Goal: Task Accomplishment & Management: Complete application form

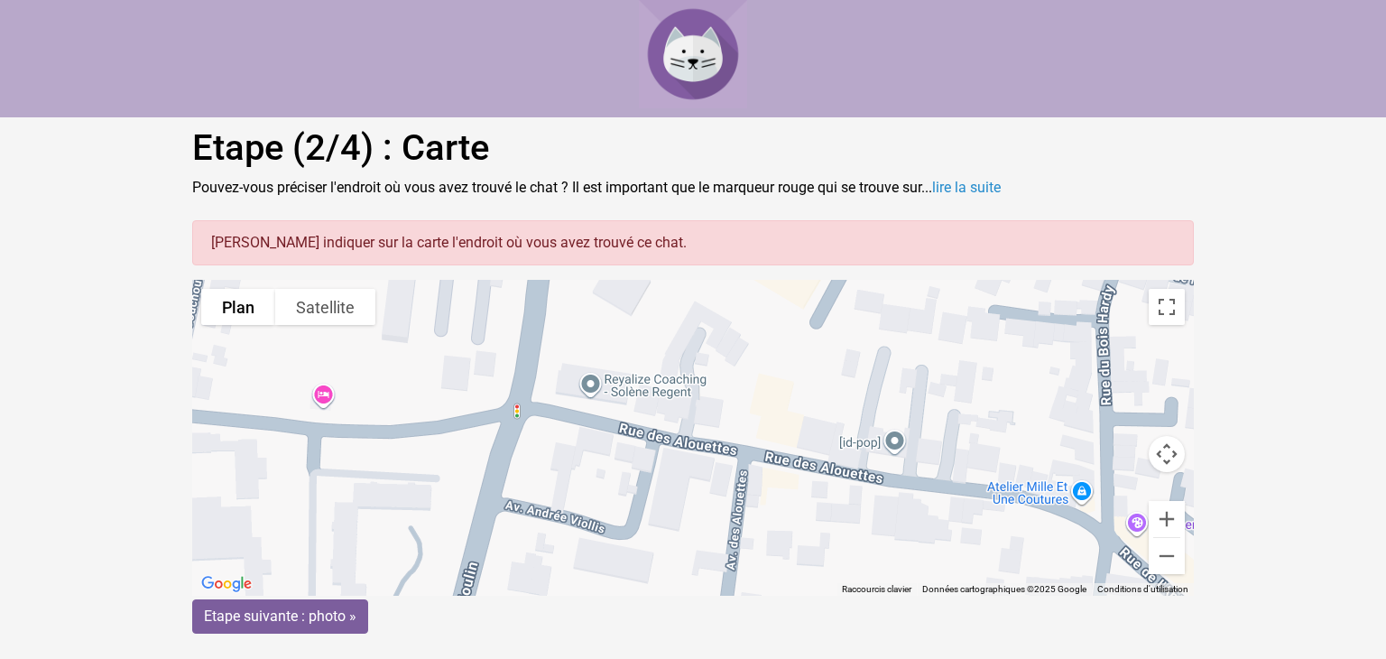
click at [418, 489] on gmp-advanced-marker at bounding box center [418, 489] width 0 height 0
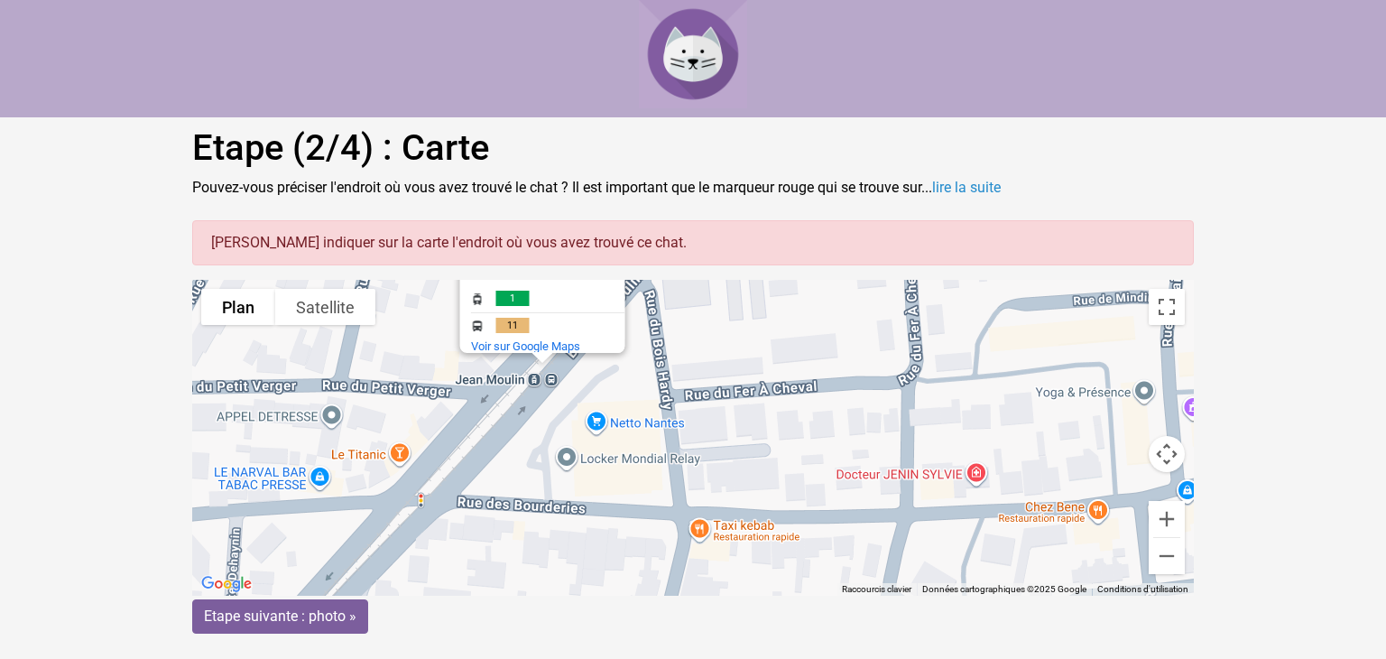
click at [535, 415] on gmp-advanced-marker at bounding box center [535, 415] width 0 height 0
click at [536, 447] on div "Pour naviguer, appuyez sur les touches fléchées. Pour activer le glissement ave…" at bounding box center [693, 438] width 1002 height 316
click at [318, 616] on input "Etape suivante : photo »" at bounding box center [280, 616] width 176 height 34
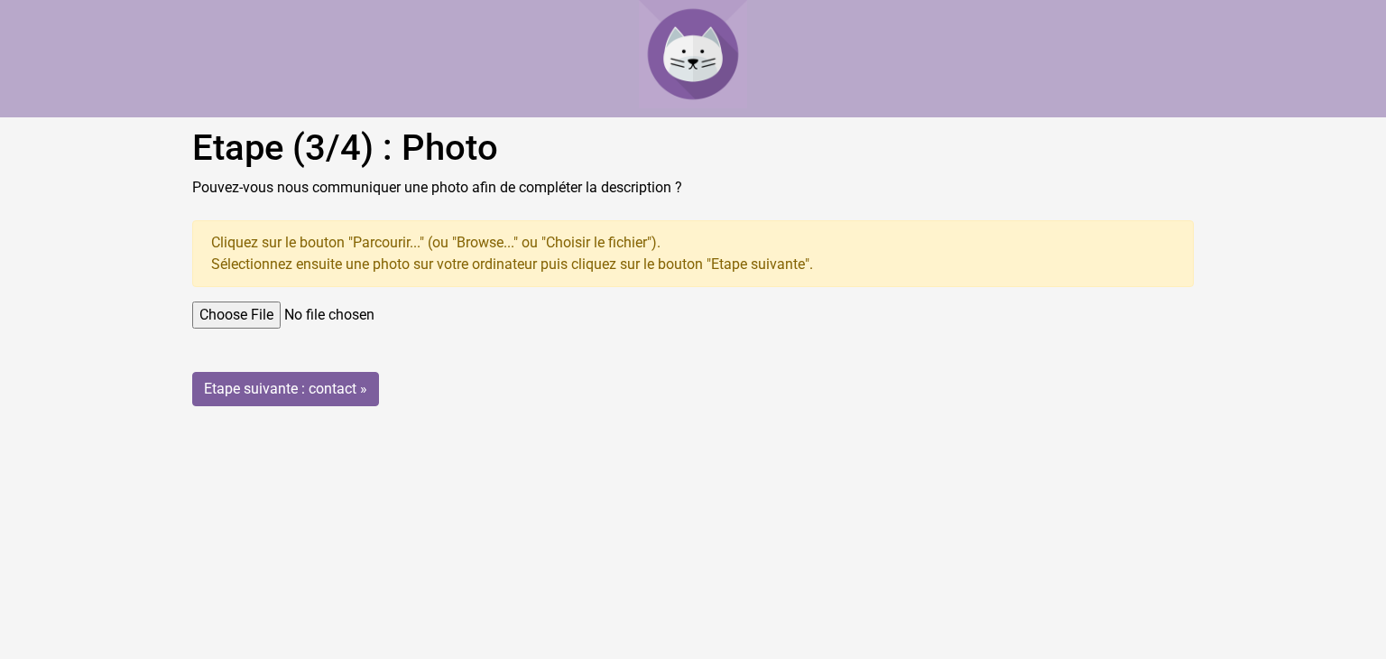
click at [264, 309] on input "file" at bounding box center [693, 314] width 1002 height 27
type input "C:\fakepath\20250927_113315.jpg"
click at [319, 393] on input "Etape suivante : contact »" at bounding box center [285, 389] width 187 height 34
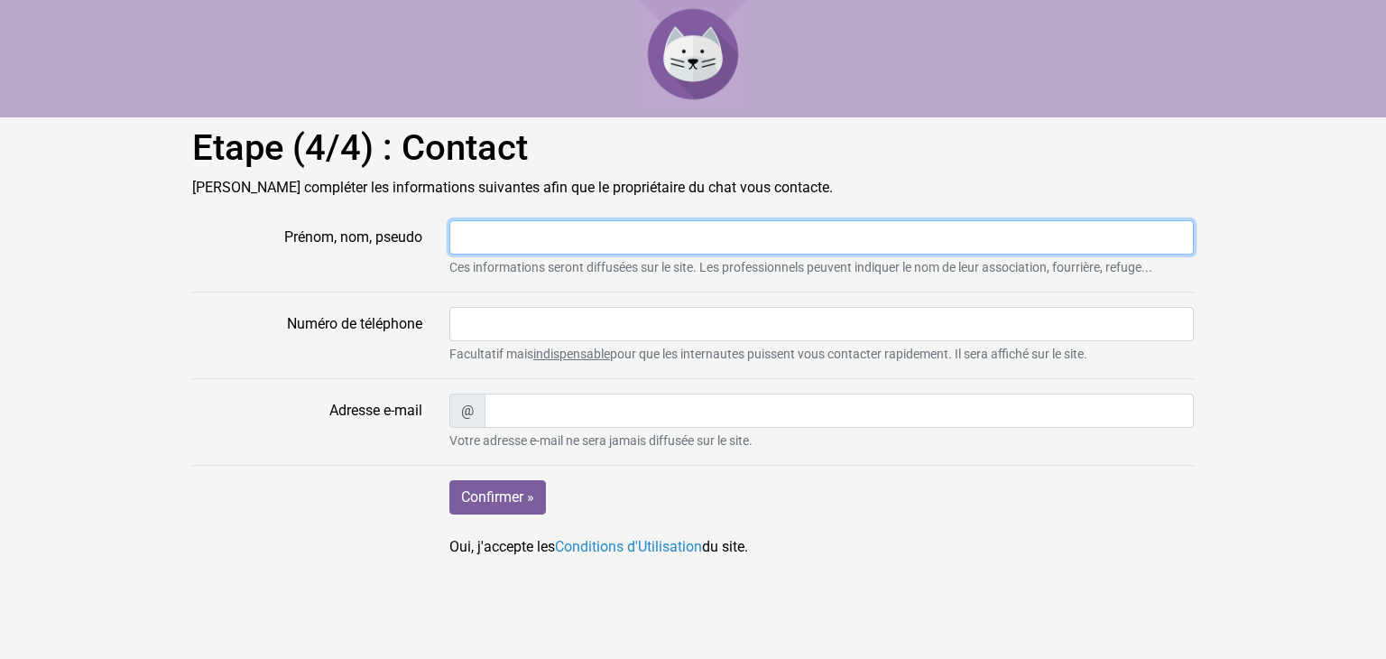
click at [512, 233] on input "Prénom, nom, pseudo" at bounding box center [821, 237] width 744 height 34
type input "[PERSON_NAME]"
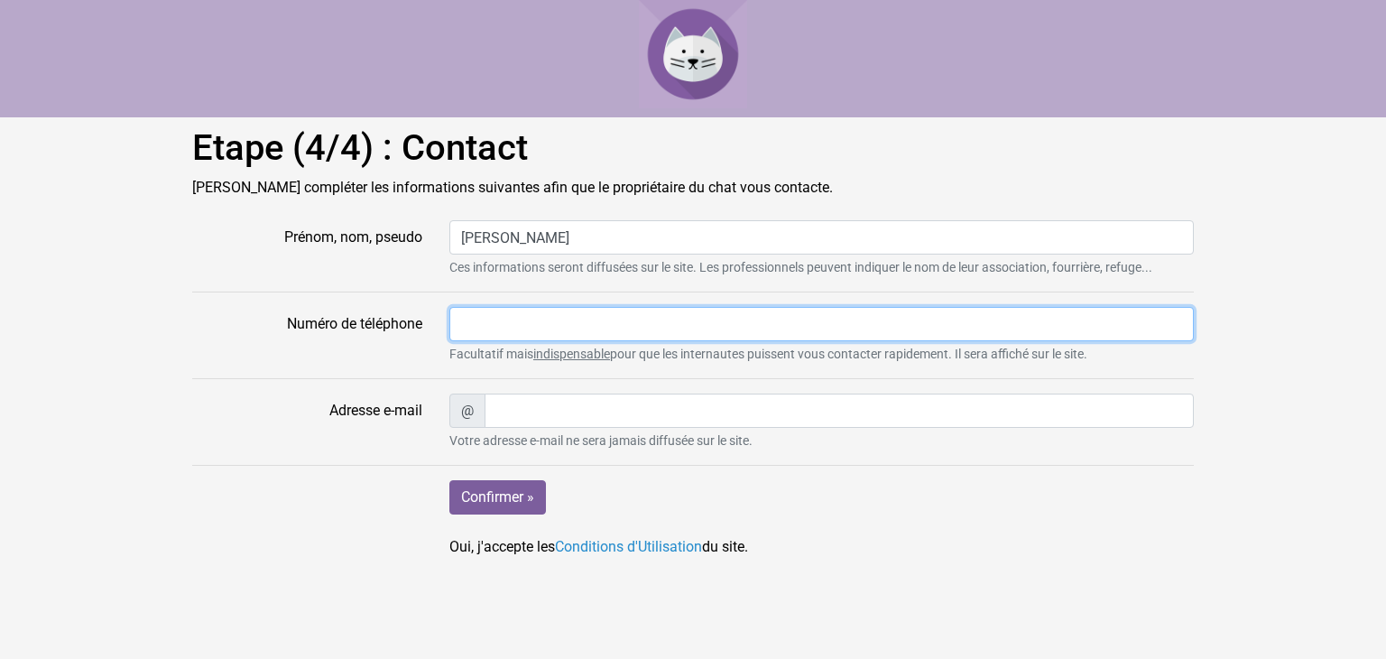
click at [513, 320] on input "Numéro de téléphone" at bounding box center [821, 324] width 744 height 34
type input "0766472372"
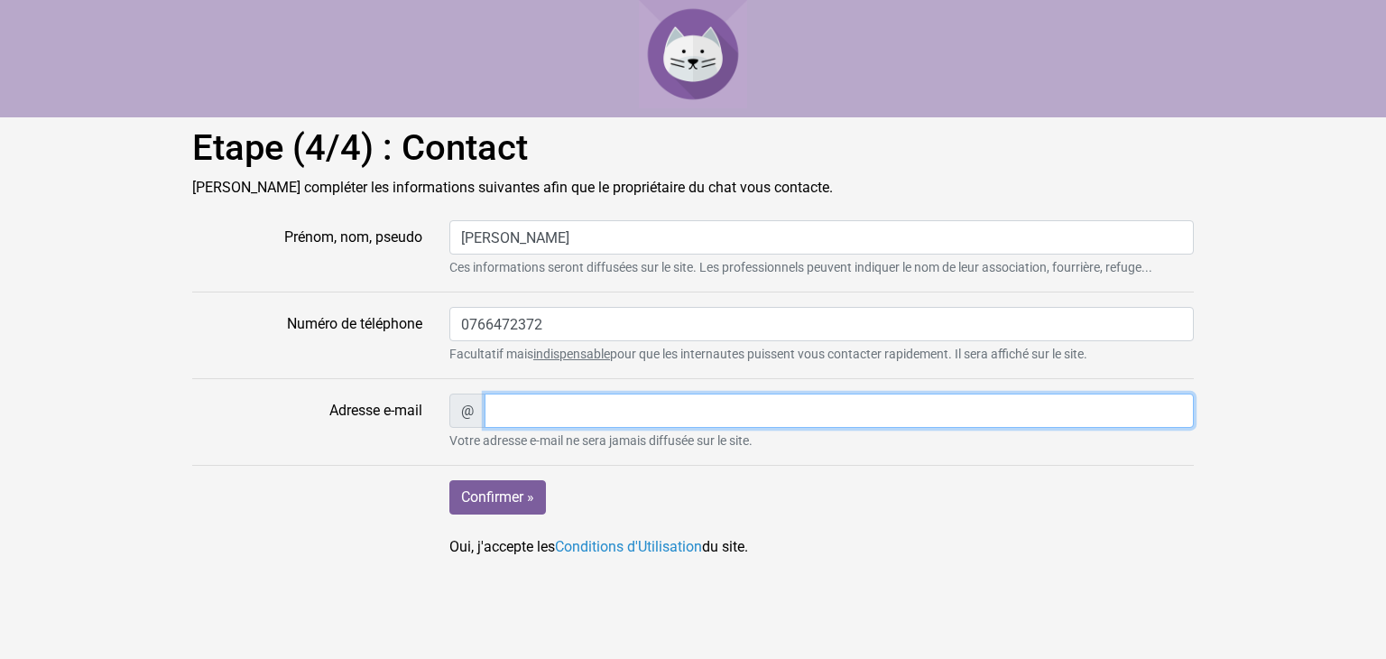
type input "aliaoui50@outlook.fr"
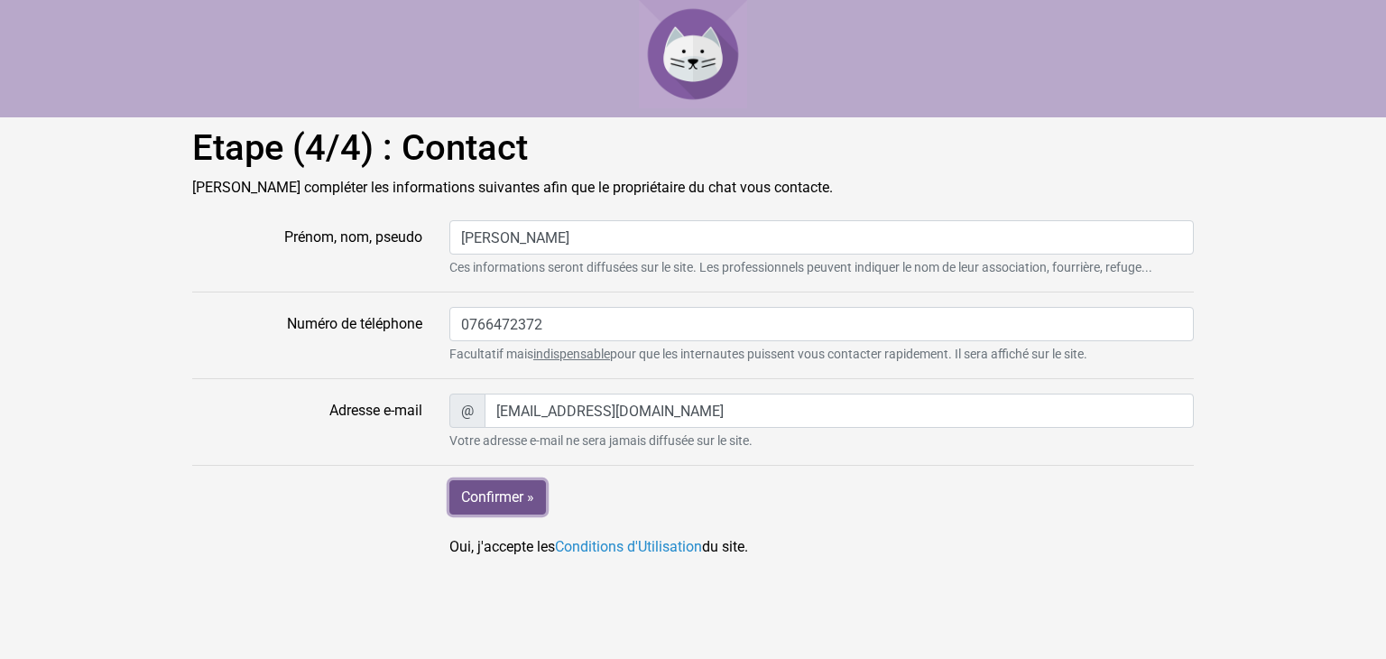
click at [500, 496] on input "Confirmer »" at bounding box center [497, 497] width 97 height 34
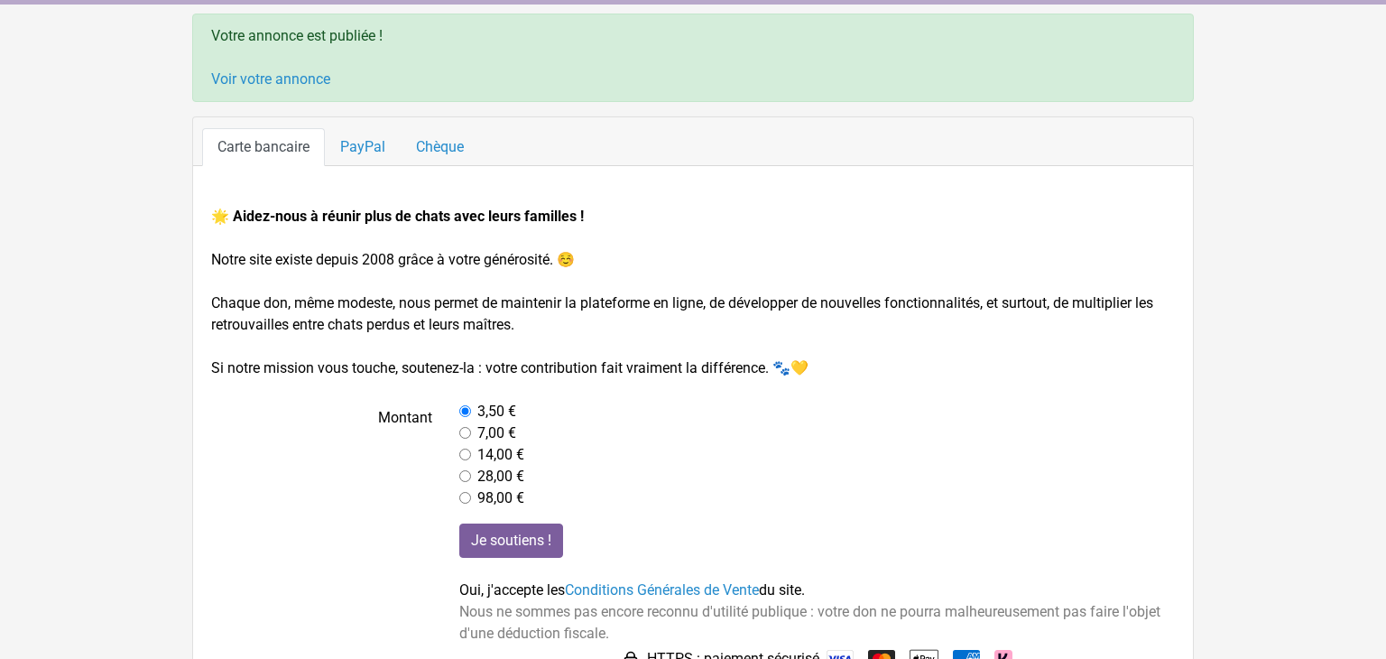
scroll to position [159, 0]
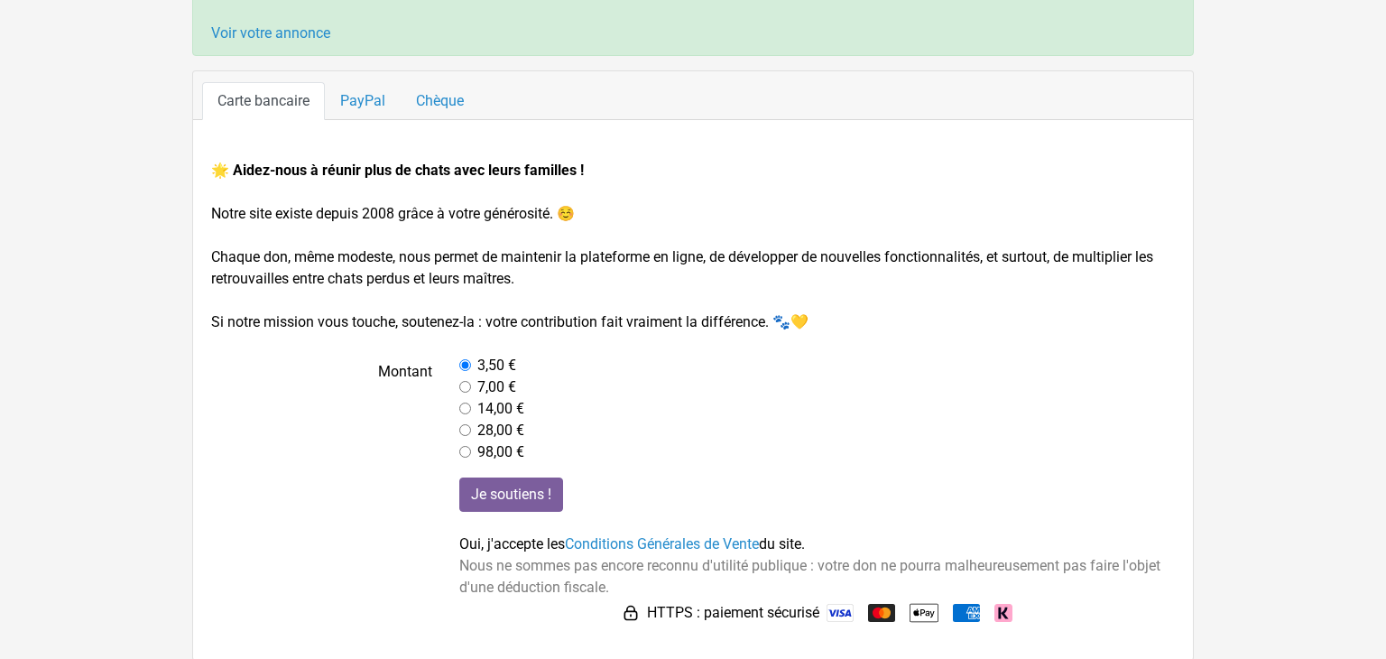
click at [464, 364] on input "radio" at bounding box center [465, 365] width 12 height 12
click at [508, 493] on input "Je soutiens !" at bounding box center [511, 494] width 104 height 34
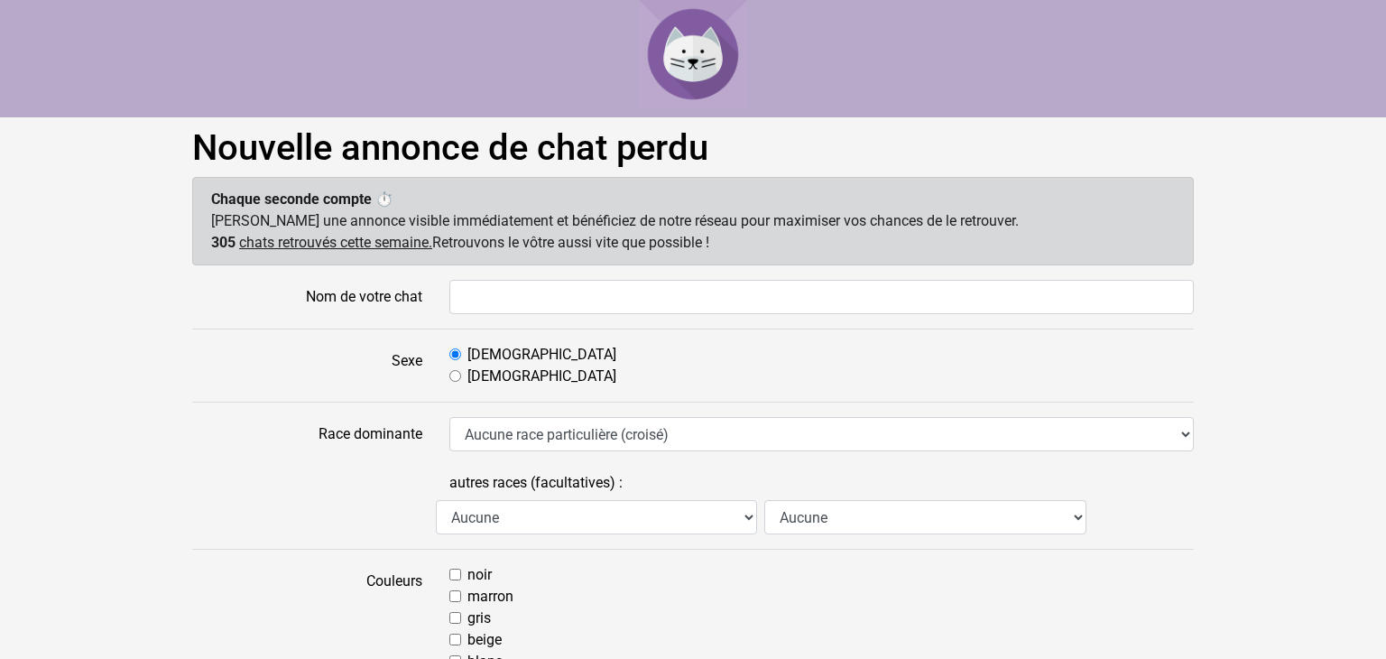
click at [556, 402] on hr at bounding box center [693, 402] width 1002 height 1
click at [458, 374] on input "[DEMOGRAPHIC_DATA]" at bounding box center [455, 376] width 12 height 12
radio input "true"
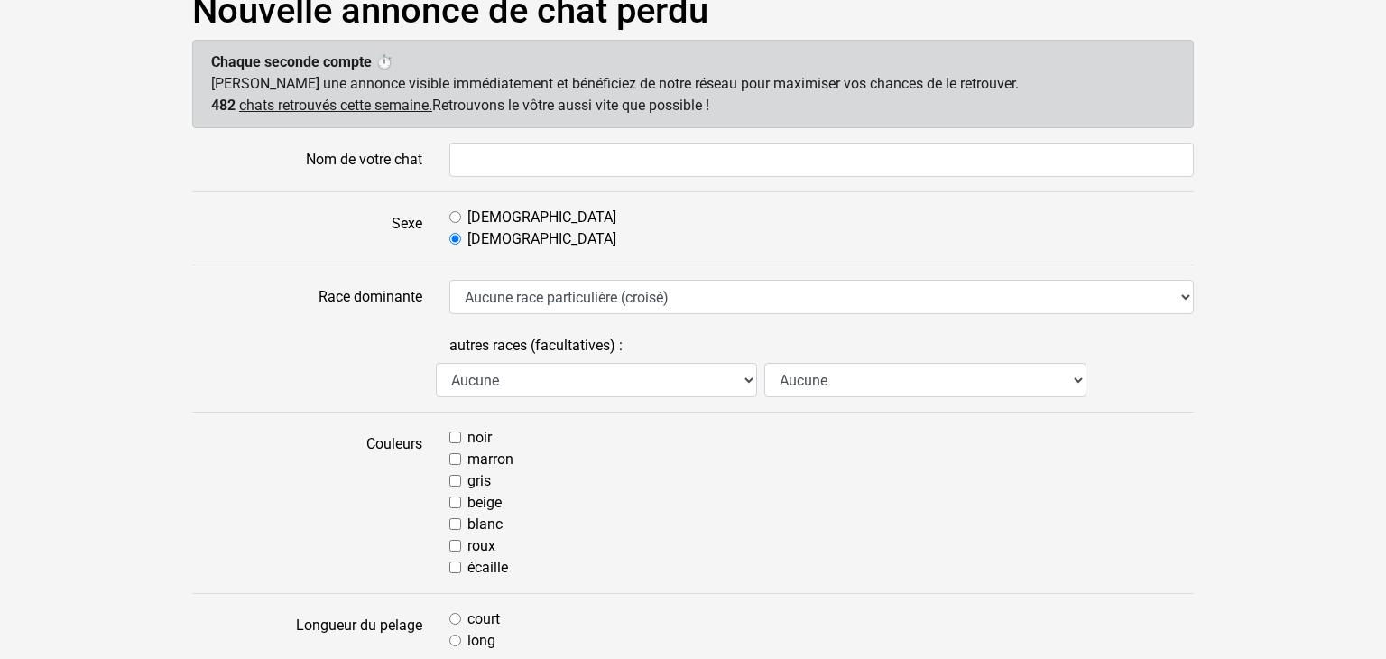
scroll to position [142, 0]
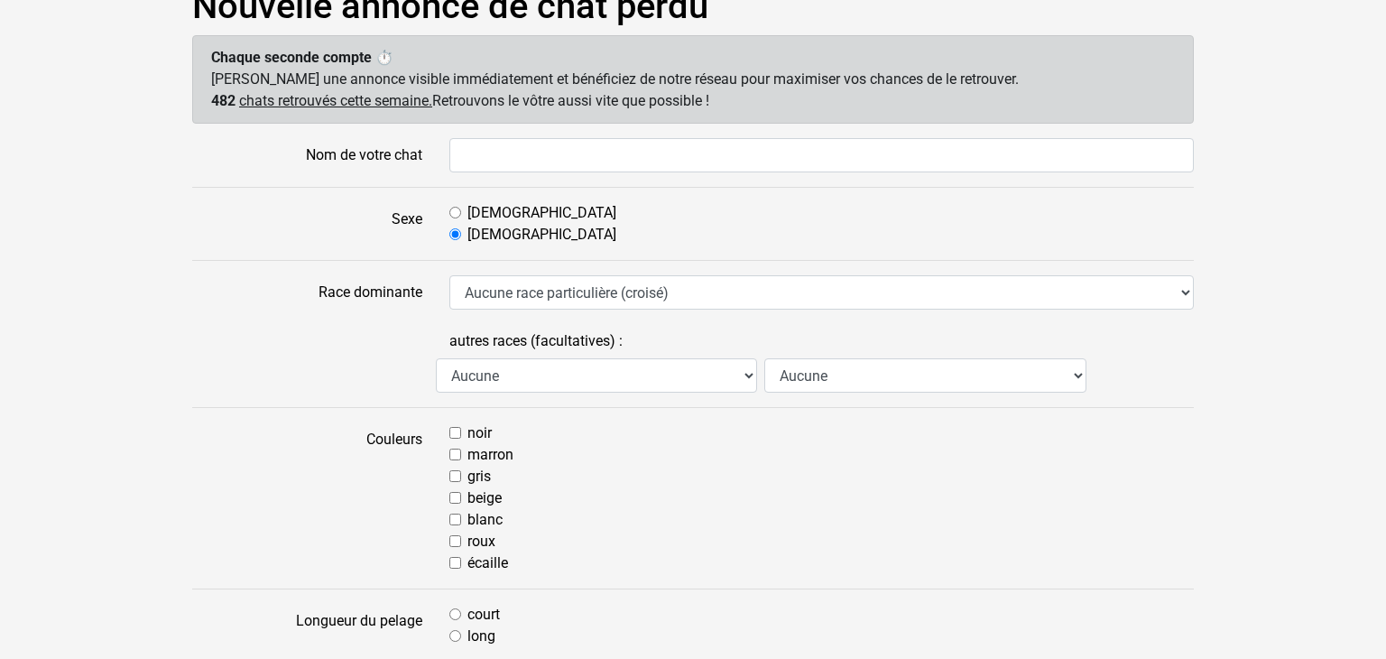
click at [456, 515] on input "blanc" at bounding box center [455, 519] width 12 height 12
checkbox input "true"
click at [458, 448] on input "marron" at bounding box center [455, 454] width 12 height 12
checkbox input "true"
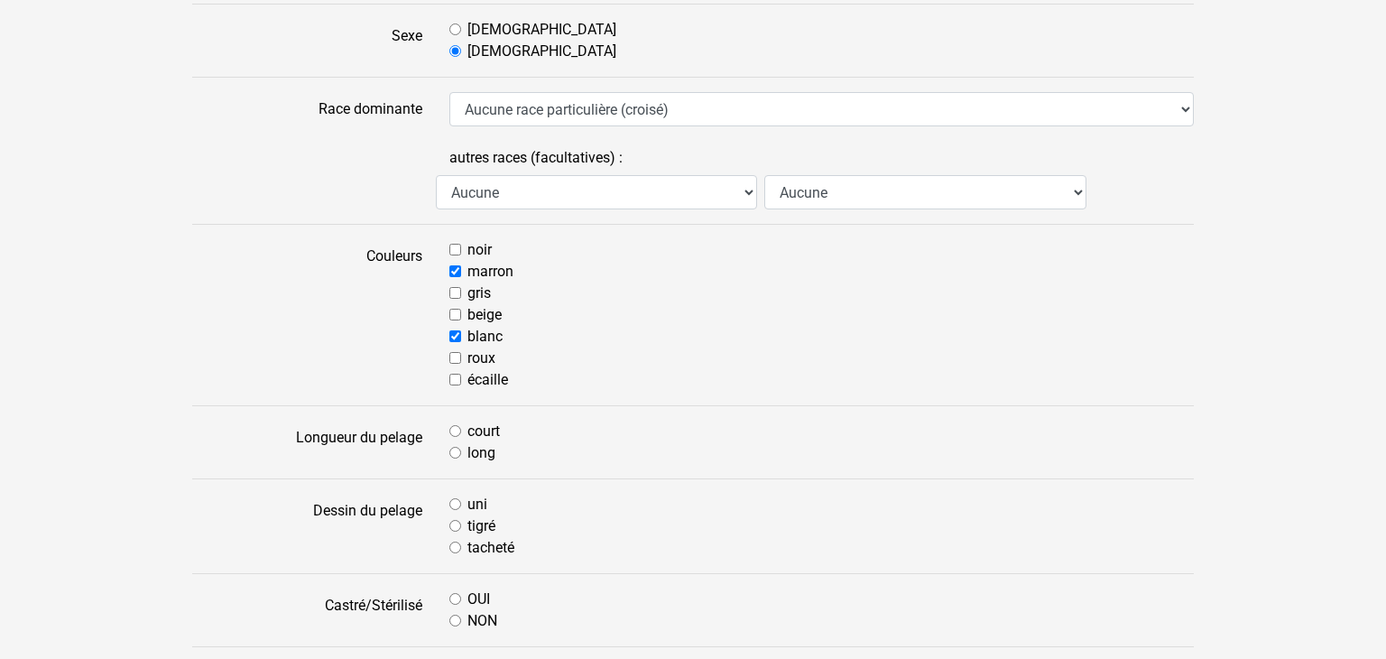
scroll to position [332, 0]
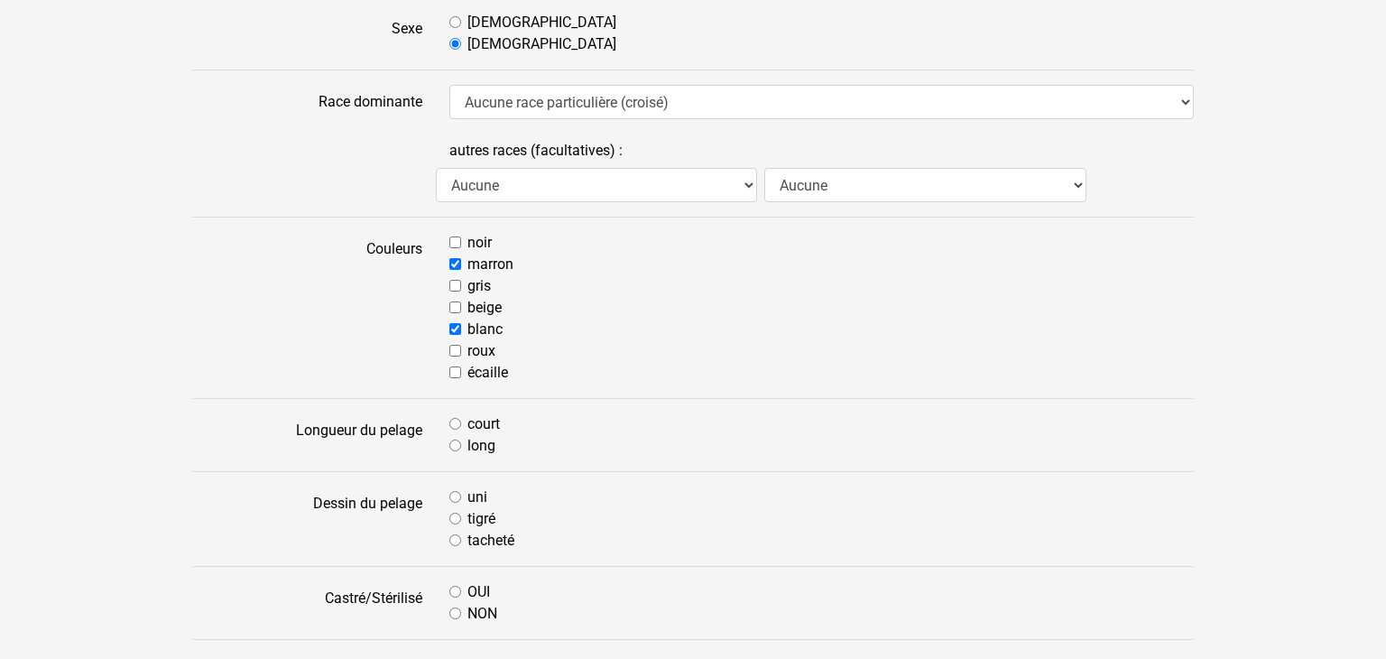
click at [453, 441] on input "long" at bounding box center [455, 445] width 12 height 12
radio input "true"
click at [455, 537] on input "tacheté" at bounding box center [455, 540] width 12 height 12
radio input "true"
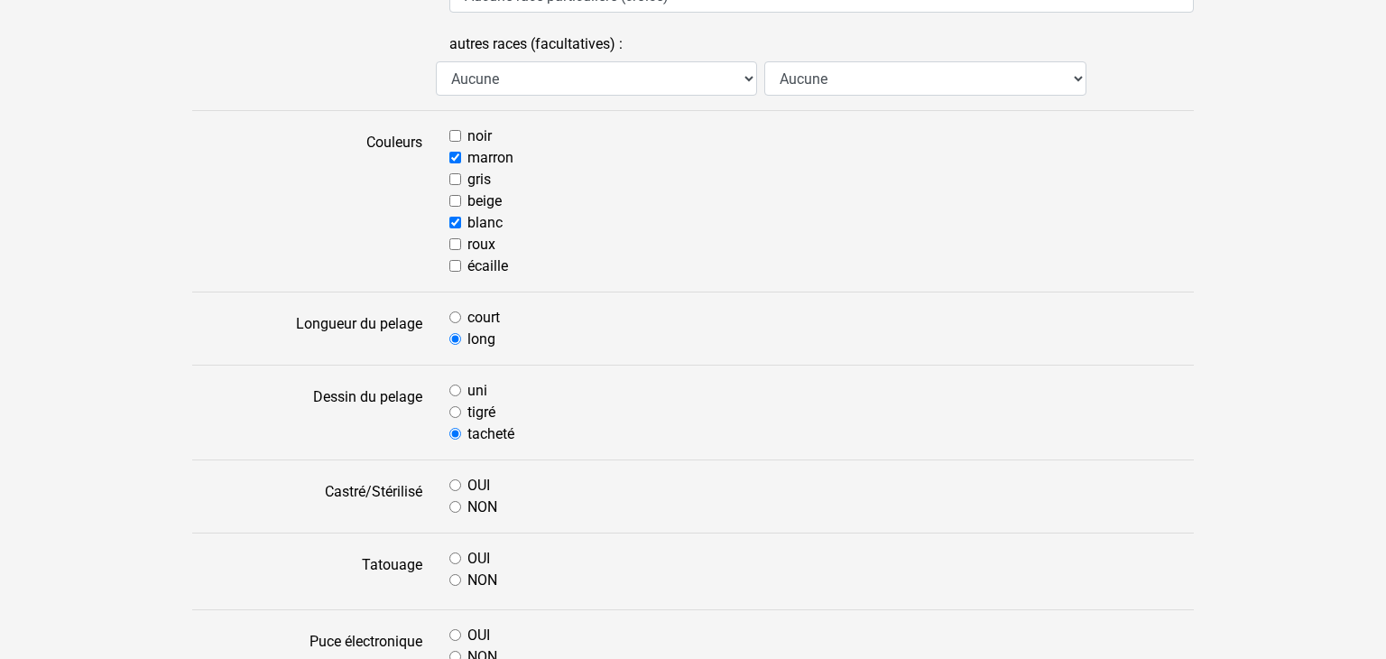
scroll to position [441, 0]
click at [450, 501] on input "NON" at bounding box center [455, 504] width 12 height 12
radio input "true"
click at [454, 577] on input "NON" at bounding box center [455, 577] width 12 height 12
radio input "true"
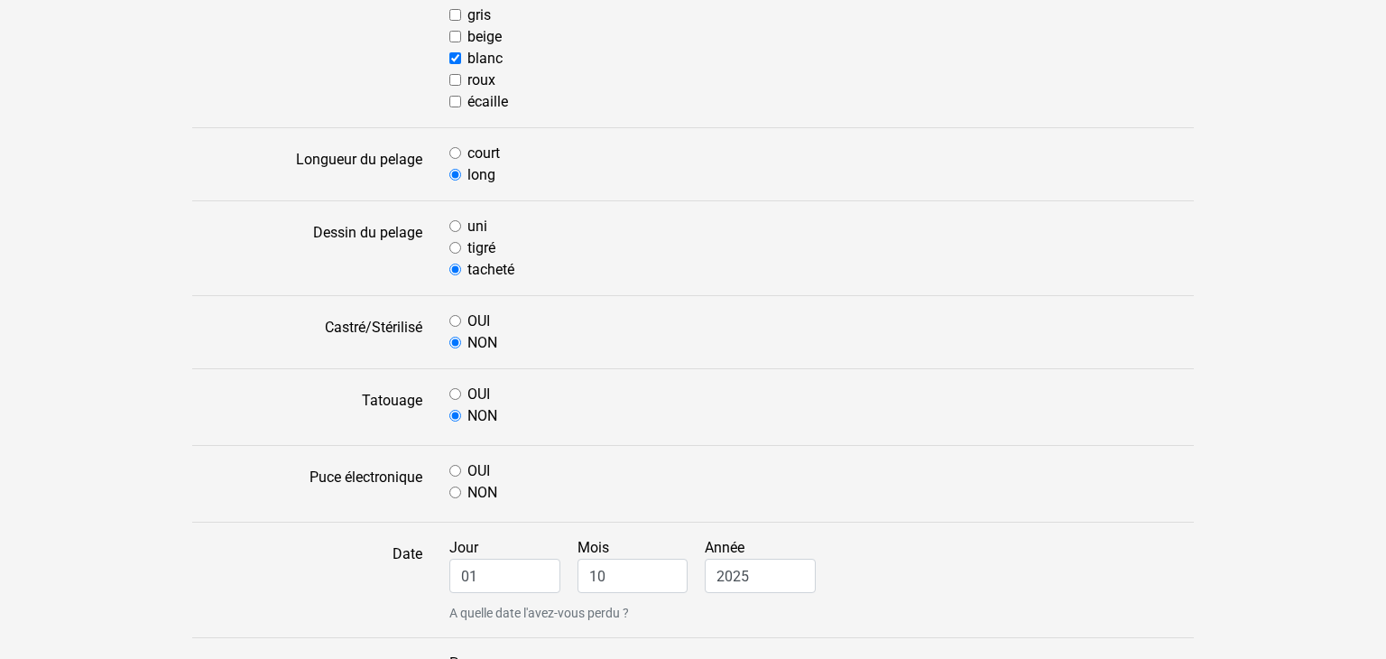
scroll to position [606, 0]
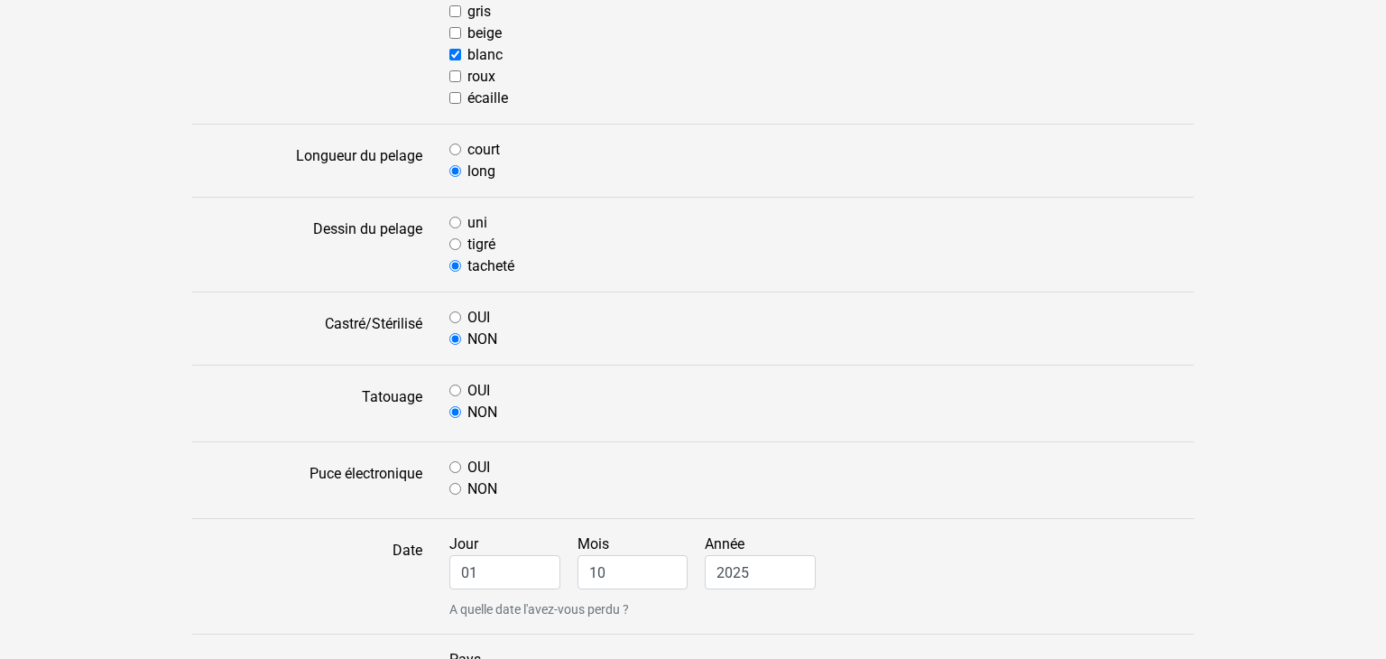
click at [455, 485] on input "NON" at bounding box center [455, 489] width 12 height 12
radio input "true"
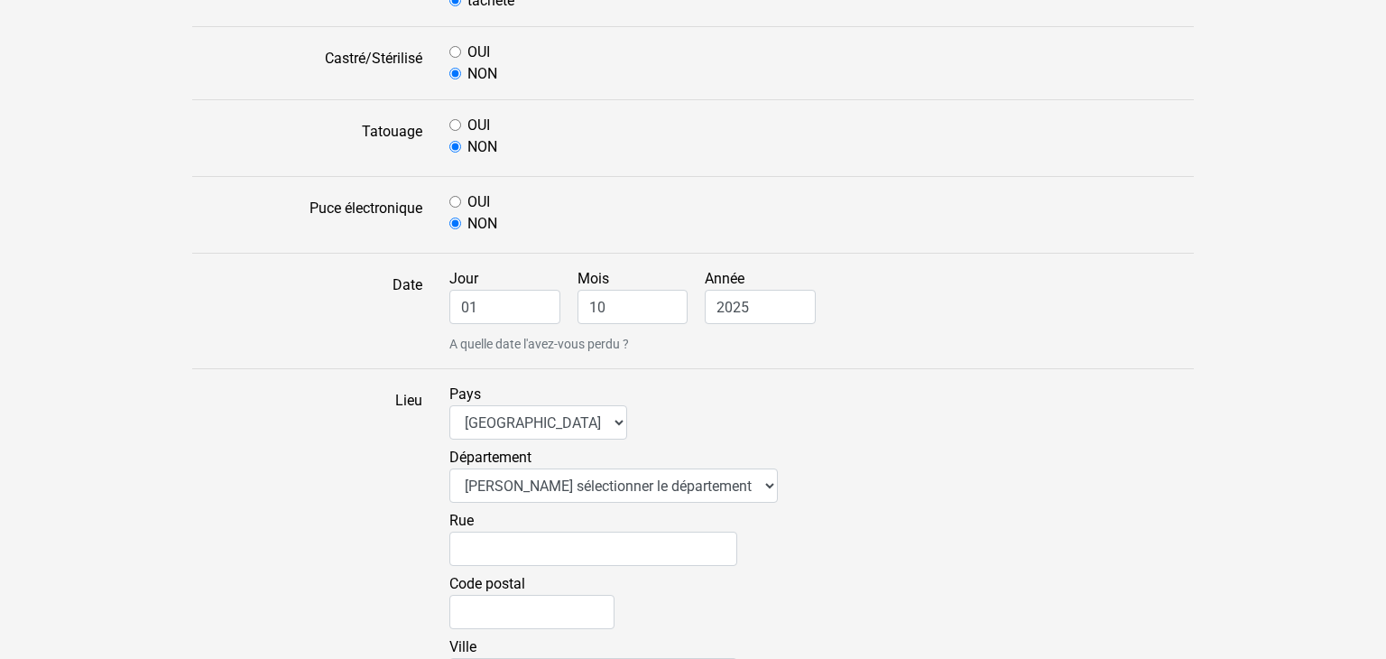
scroll to position [885, 0]
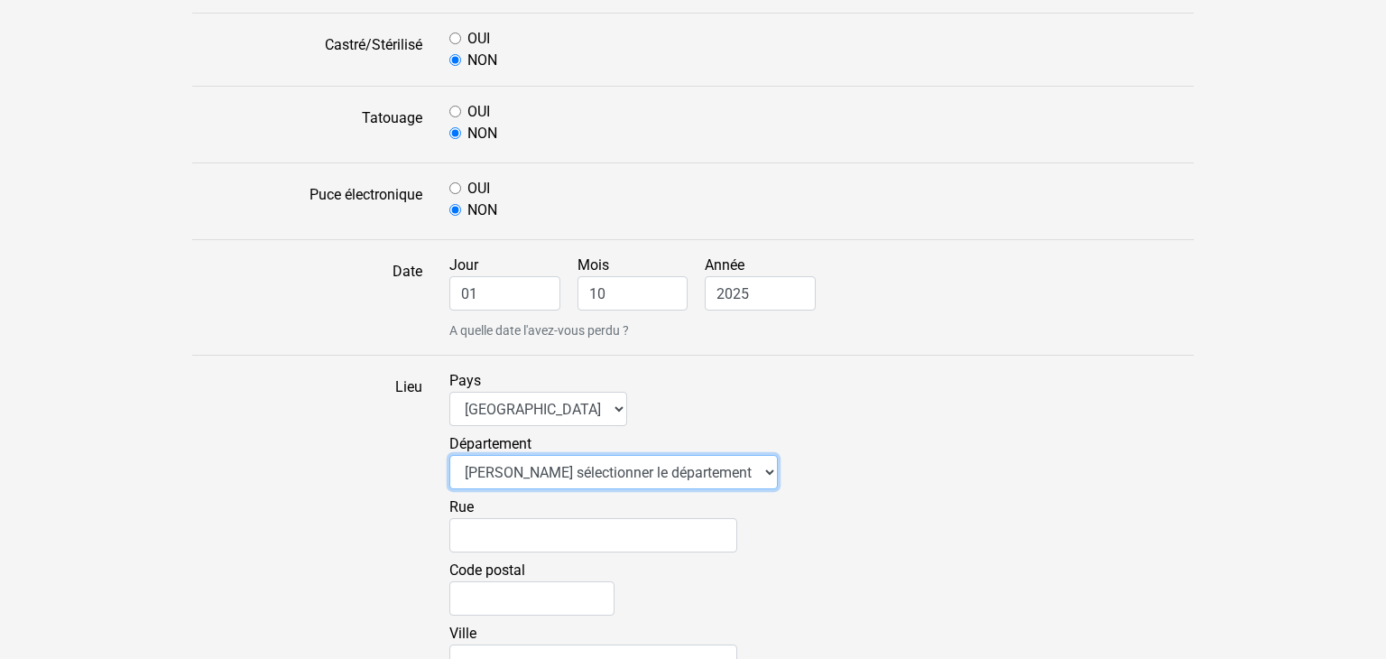
click at [713, 465] on select "Veuillez sélectionner le département 01 - Ain 02 - Aisne 03 - Allier 04 - Alpes…" at bounding box center [613, 472] width 328 height 34
select select "44"
click at [449, 455] on select "Veuillez sélectionner le département 01 - Ain 02 - Aisne 03 - Allier 04 - Alpes…" at bounding box center [613, 472] width 328 height 34
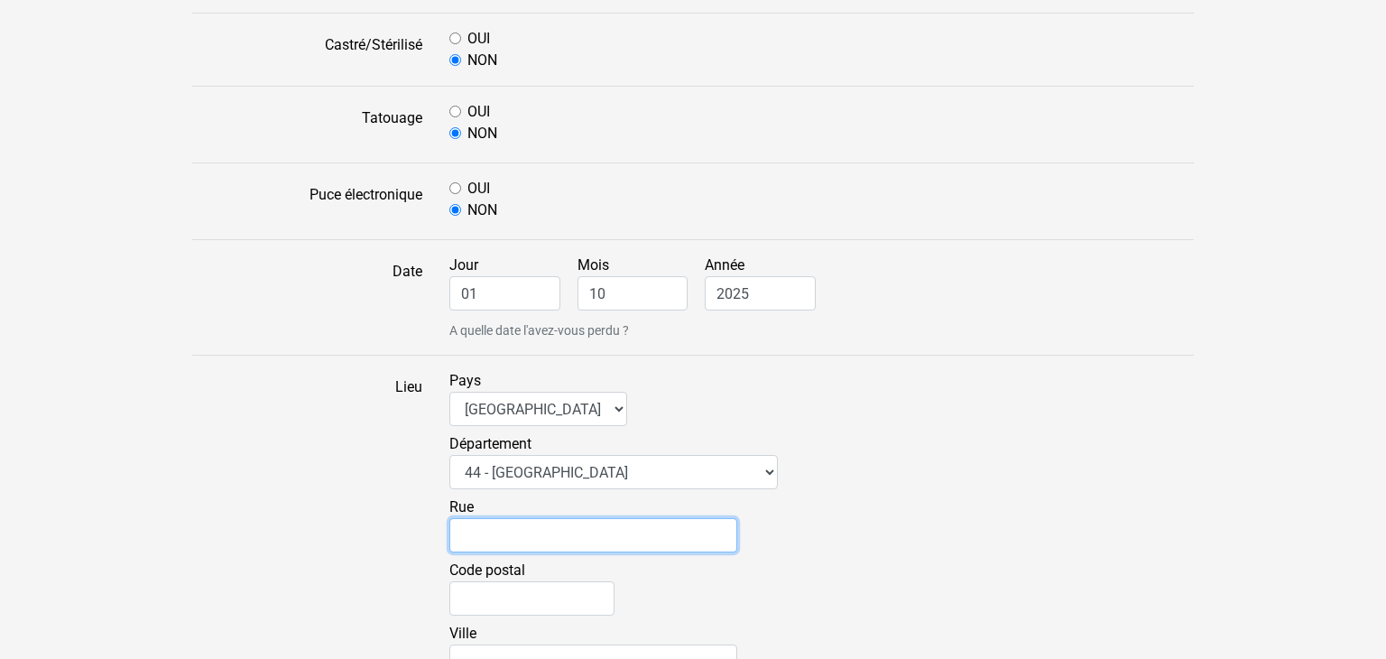
click at [524, 532] on input "Rue" at bounding box center [593, 535] width 288 height 34
type input "1 Rue de Mallève"
type input "nathalie aliaoui"
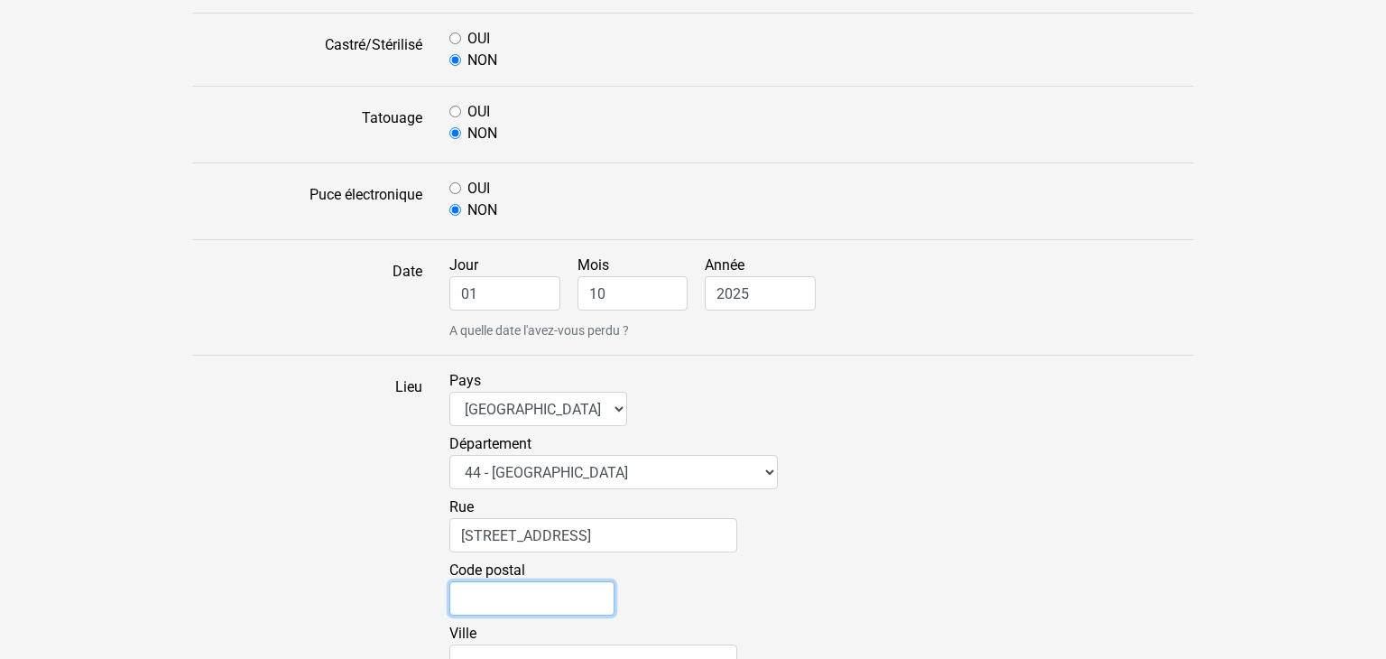
type input "44100"
type input "Nantes"
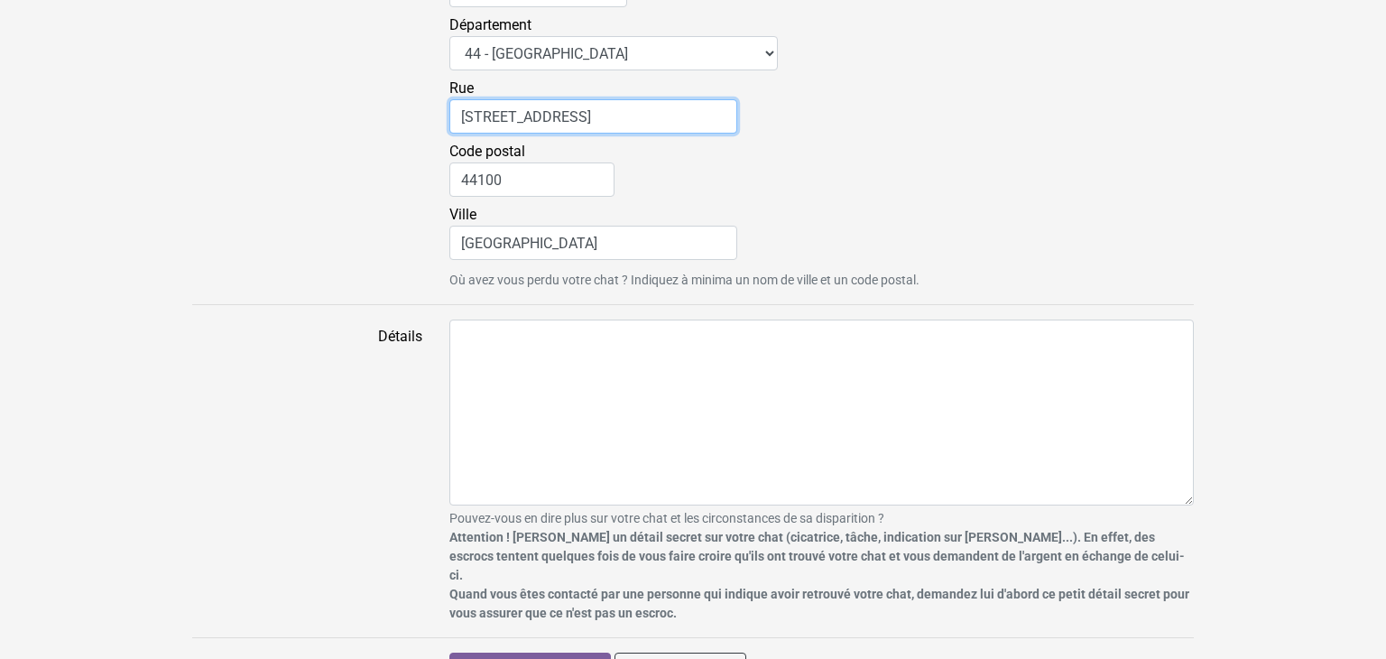
scroll to position [1325, 0]
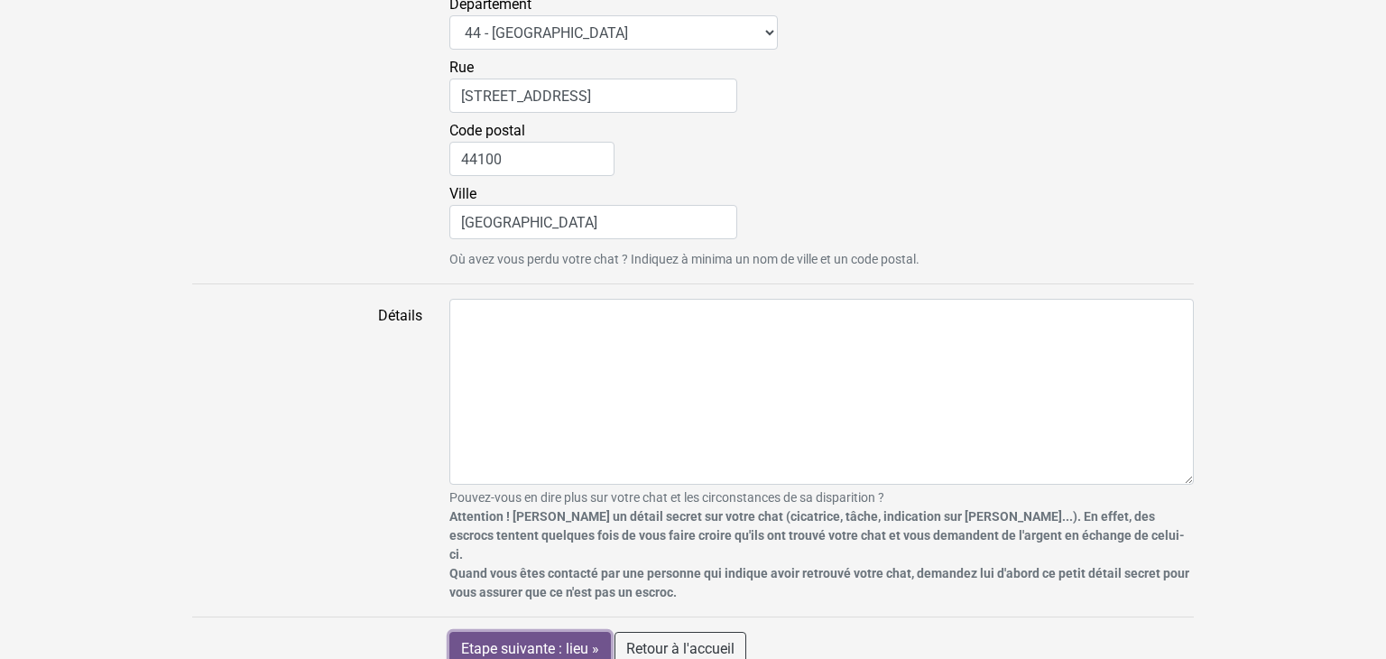
click at [529, 634] on input "Etape suivante : lieu »" at bounding box center [530, 649] width 162 height 34
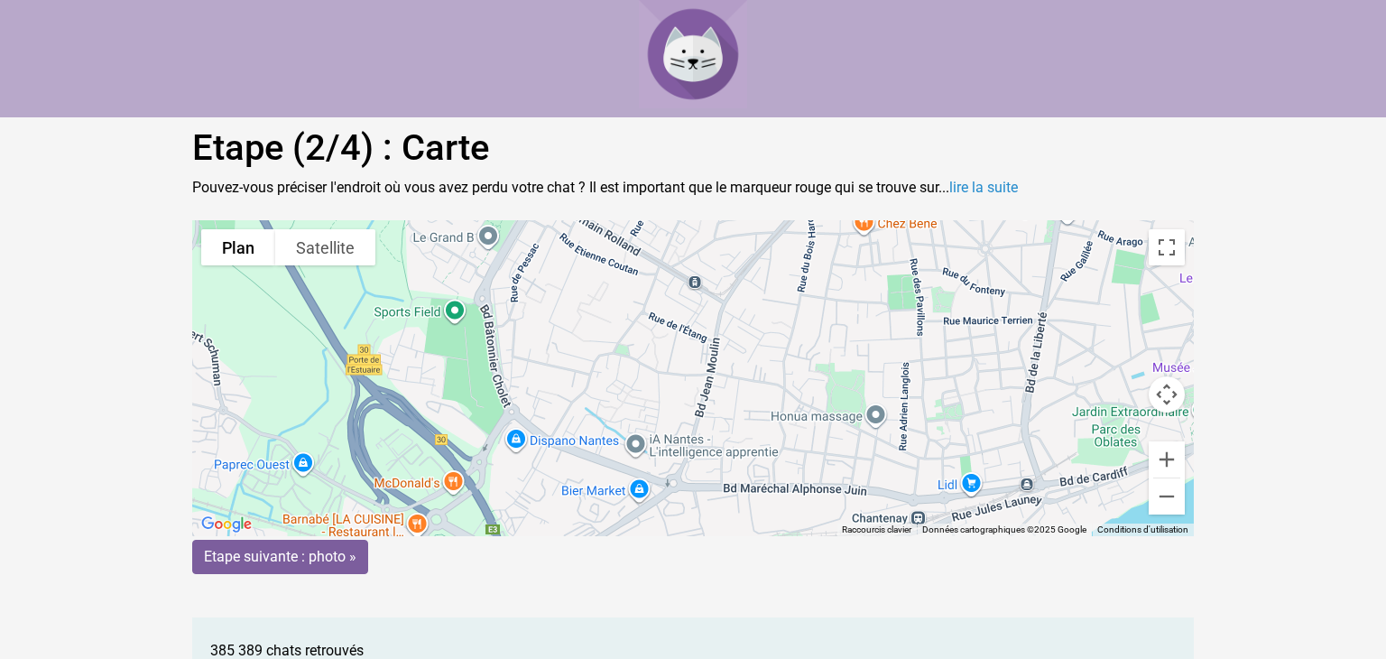
drag, startPoint x: 702, startPoint y: 364, endPoint x: 703, endPoint y: 375, distance: 11.8
click at [703, 375] on div "Pour activer le glissement avec le clavier, appuyez sur Alt+Entrée. Une fois ce…" at bounding box center [693, 378] width 1002 height 316
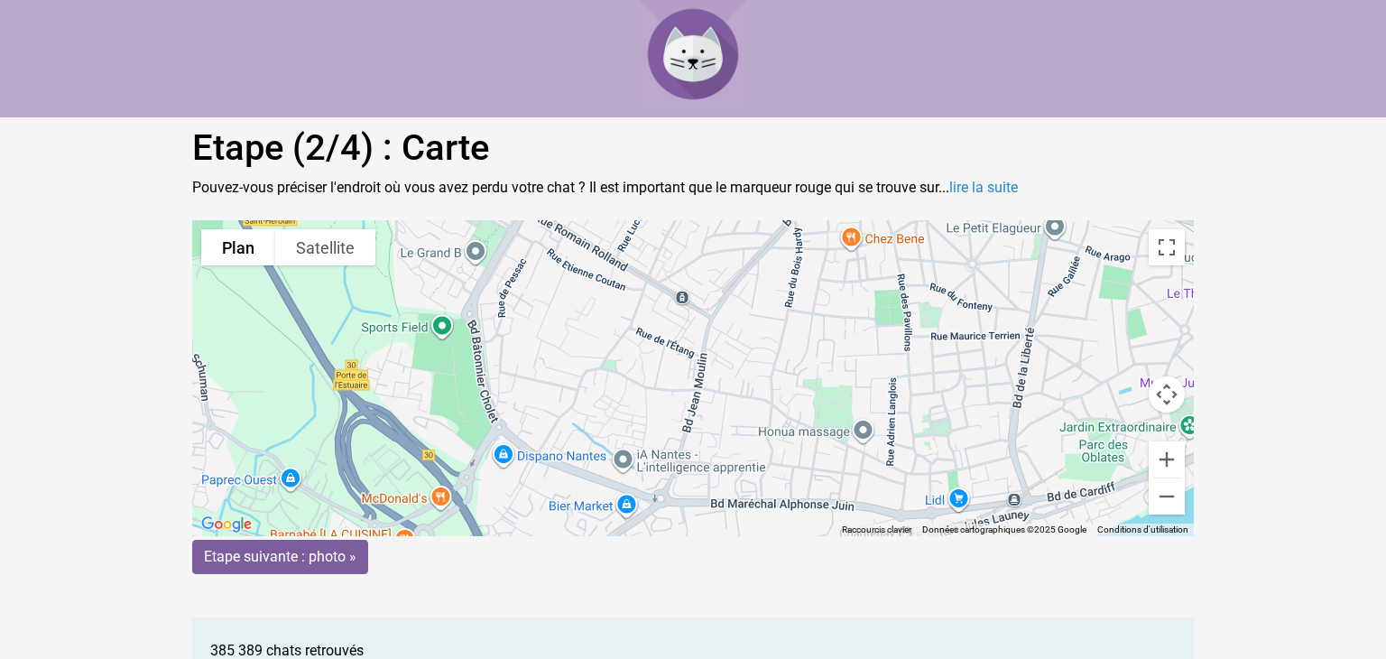
drag, startPoint x: 685, startPoint y: 380, endPoint x: 791, endPoint y: 289, distance: 140.2
click at [792, 308] on gmp-advanced-marker at bounding box center [792, 308] width 0 height 0
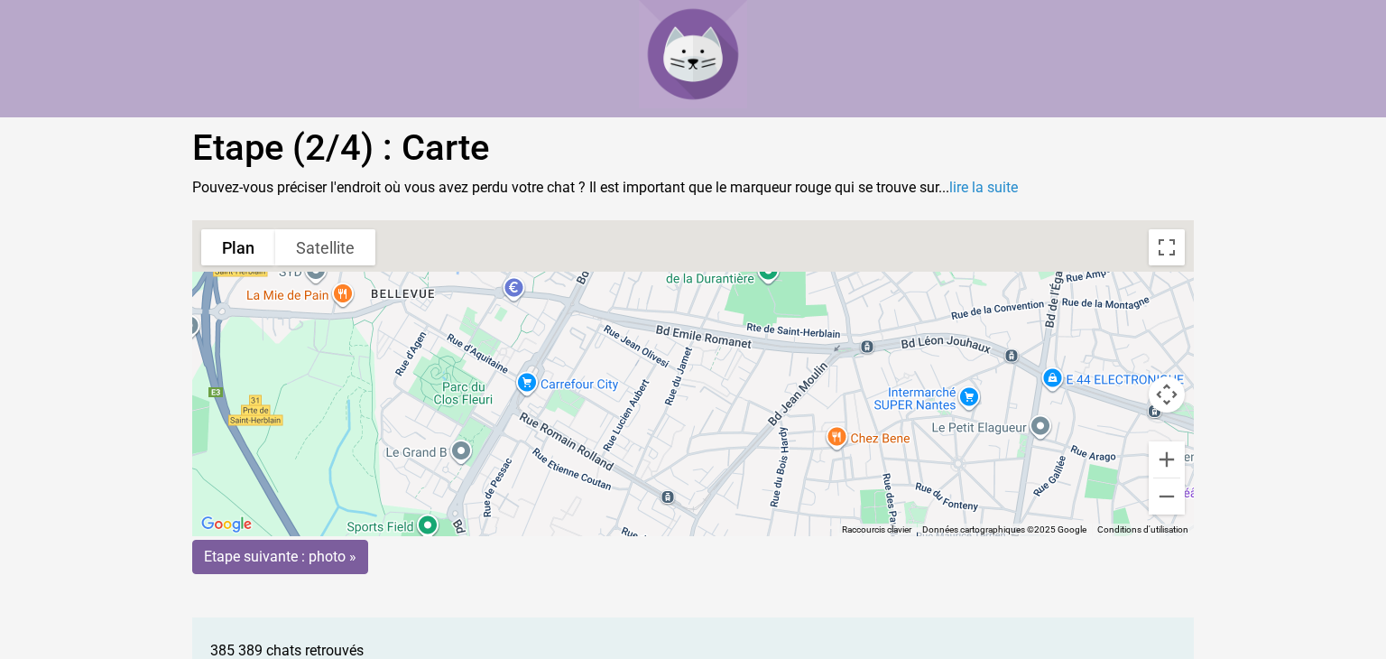
drag, startPoint x: 804, startPoint y: 291, endPoint x: 791, endPoint y: 494, distance: 202.5
click at [791, 494] on div "Pour activer le glissement avec le clavier, appuyez sur Alt+Entrée. Une fois ce…" at bounding box center [693, 378] width 1002 height 316
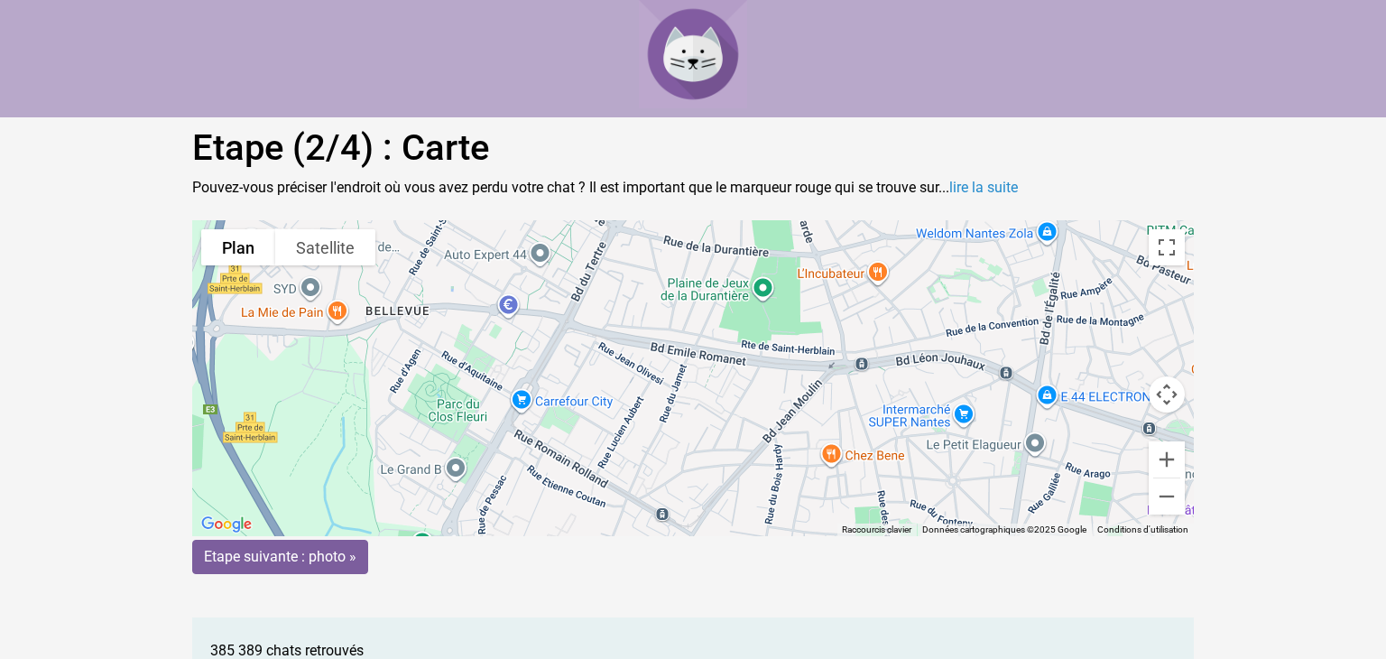
drag, startPoint x: 775, startPoint y: 504, endPoint x: 814, endPoint y: 443, distance: 71.8
click at [814, 443] on div "Pour naviguer, appuyez sur les touches fléchées. Pour activer le glissement ave…" at bounding box center [693, 378] width 1002 height 316
drag, startPoint x: 793, startPoint y: 471, endPoint x: 804, endPoint y: 421, distance: 50.8
click at [804, 421] on div "Pour naviguer, appuyez sur les touches fléchées. Pour activer le glissement ave…" at bounding box center [693, 378] width 1002 height 316
drag, startPoint x: 805, startPoint y: 425, endPoint x: 899, endPoint y: 199, distance: 244.3
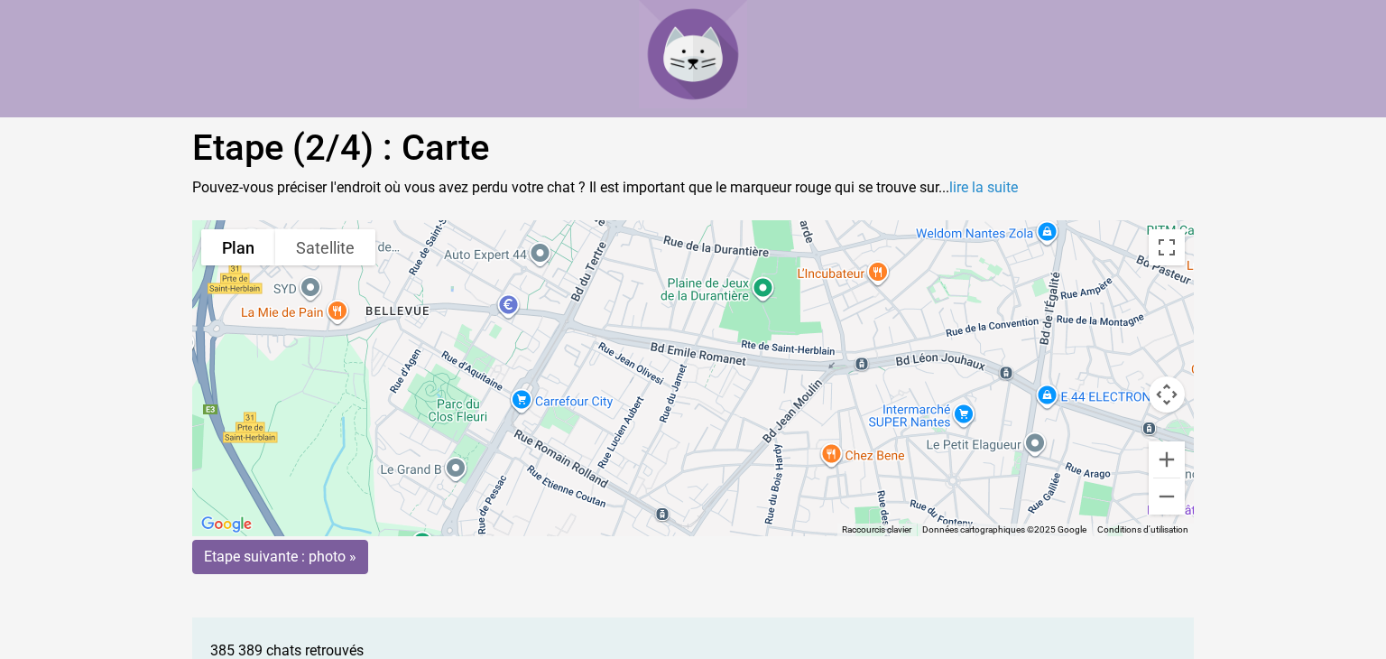
click at [899, 199] on div "Etape (2/4) : Carte Pouvez-vous préciser l'endroit où vous avez perdu votre cha…" at bounding box center [693, 586] width 1029 height 920
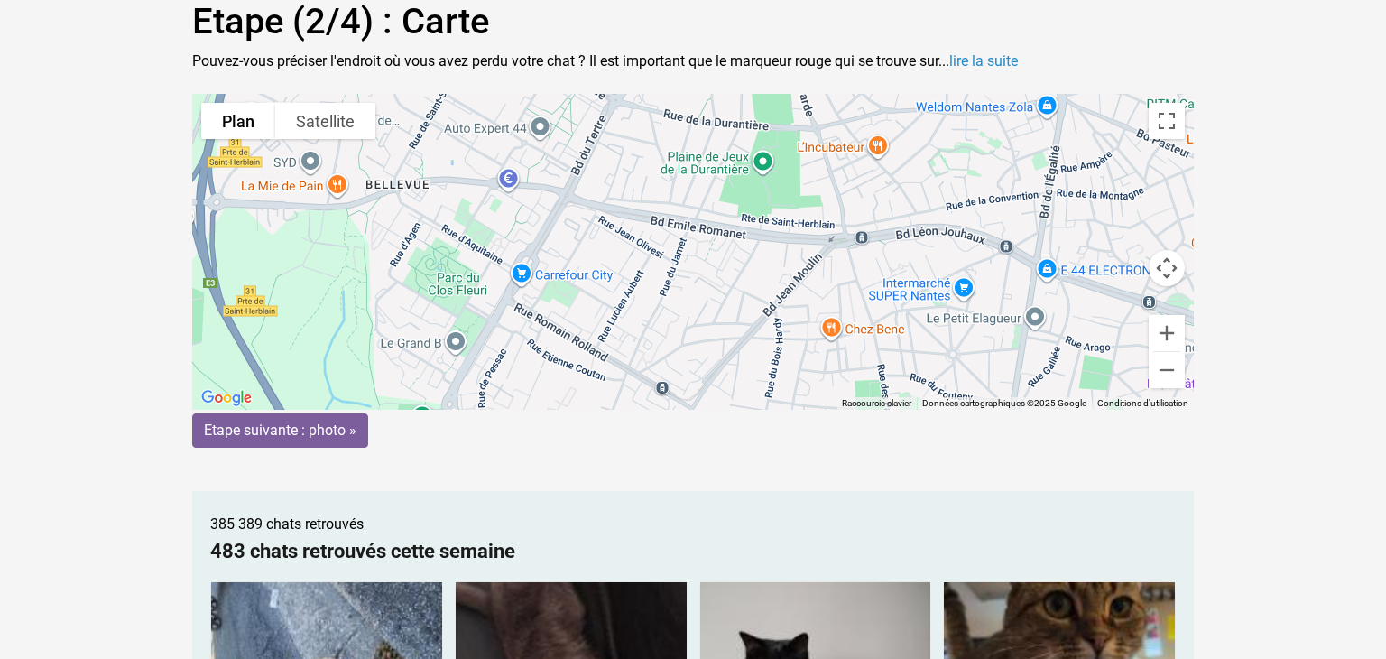
scroll to position [129, 0]
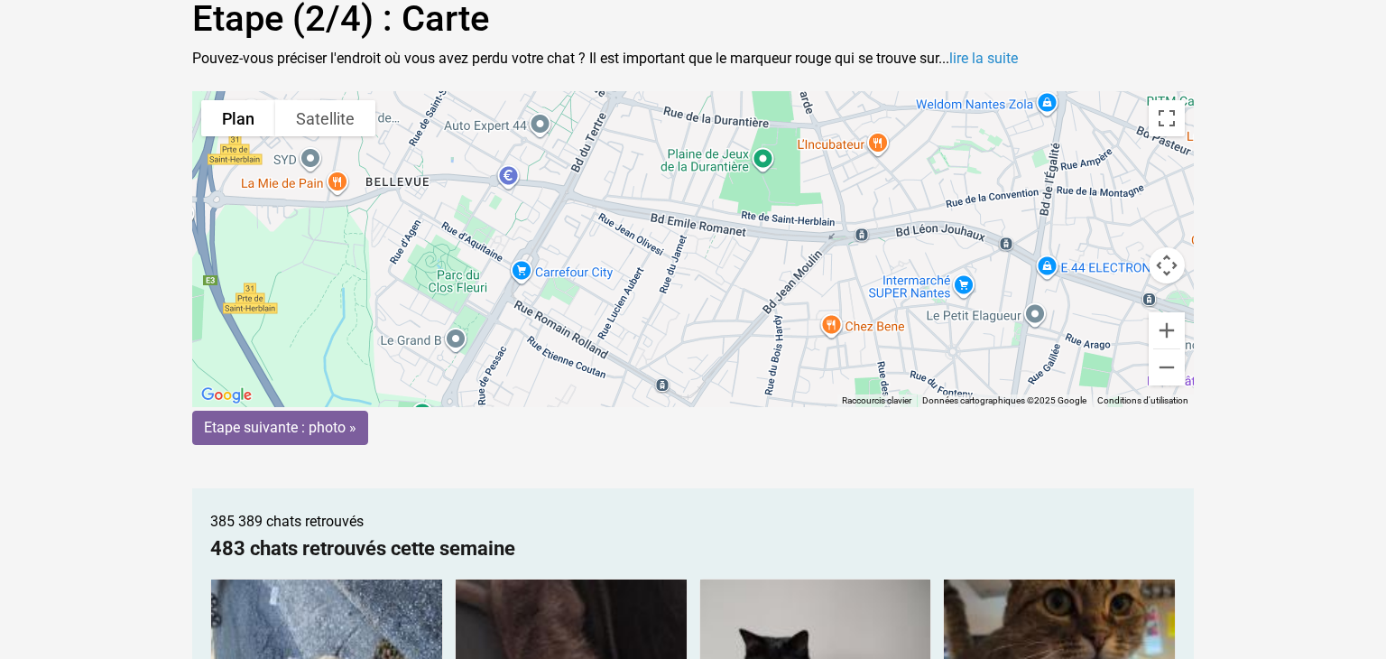
drag, startPoint x: 827, startPoint y: 212, endPoint x: 761, endPoint y: 327, distance: 132.6
click at [760, 332] on gmp-advanced-marker at bounding box center [760, 332] width 0 height 0
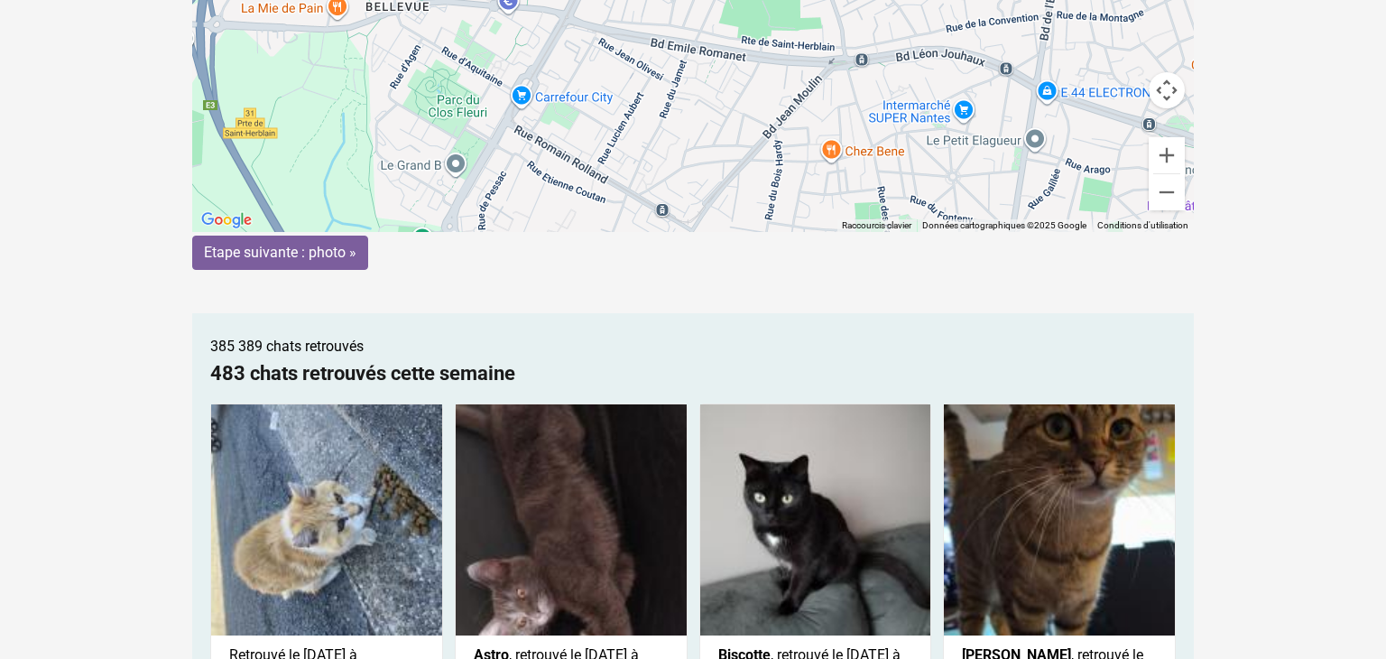
scroll to position [307, 0]
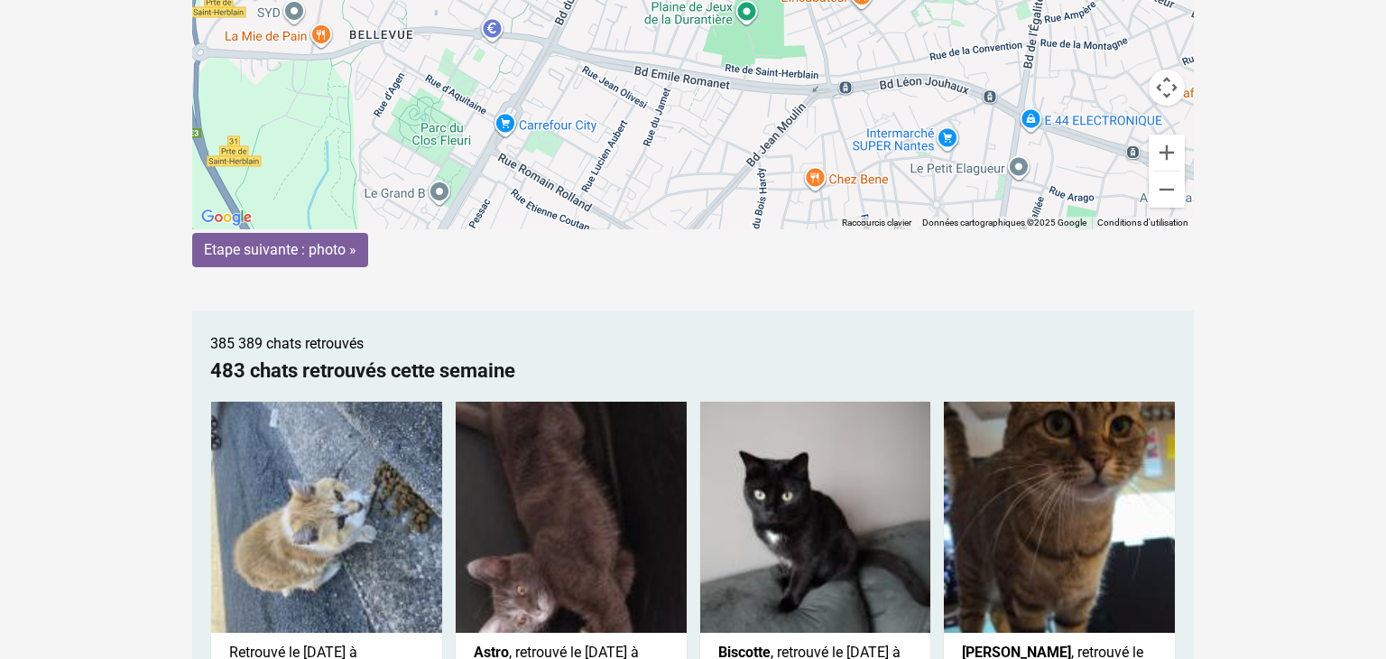
drag, startPoint x: 764, startPoint y: 147, endPoint x: 738, endPoint y: 196, distance: 55.3
click at [738, 196] on div "Pour activer le glissement avec le clavier, appuyez sur Alt+Entrée. Une fois ce…" at bounding box center [693, 71] width 1002 height 316
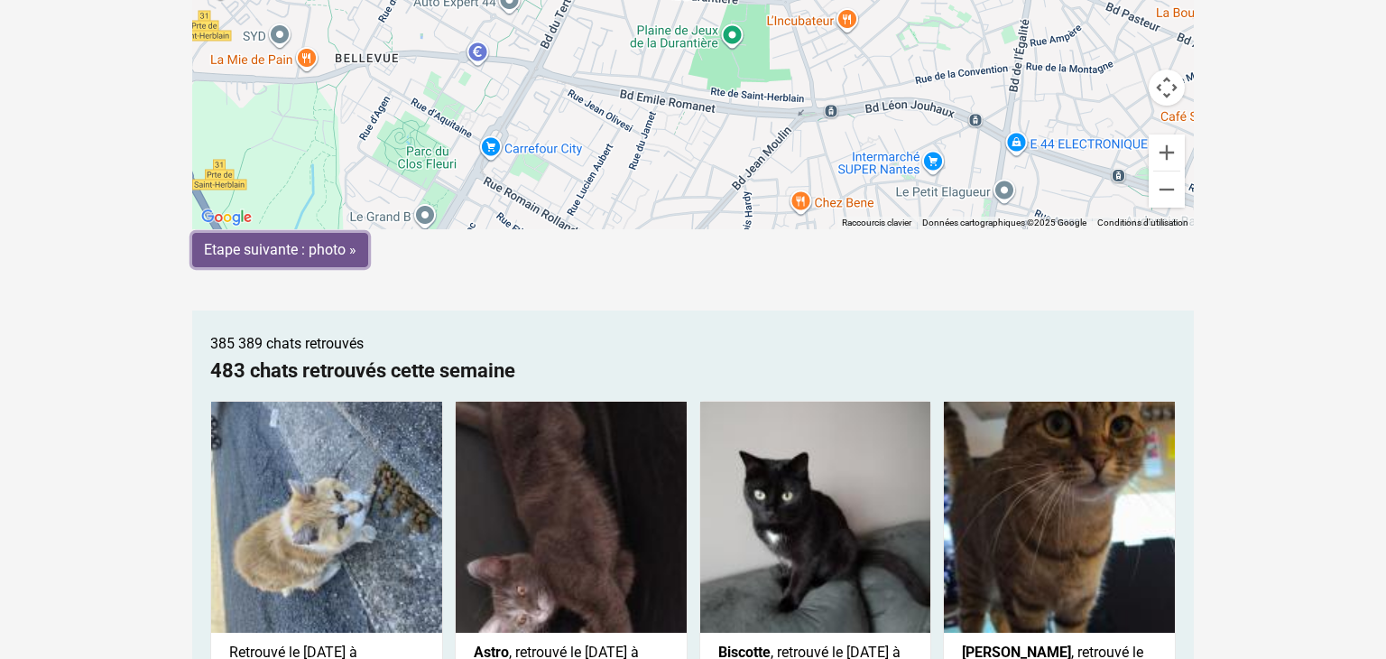
click at [262, 252] on input "Etape suivante : photo »" at bounding box center [280, 250] width 176 height 34
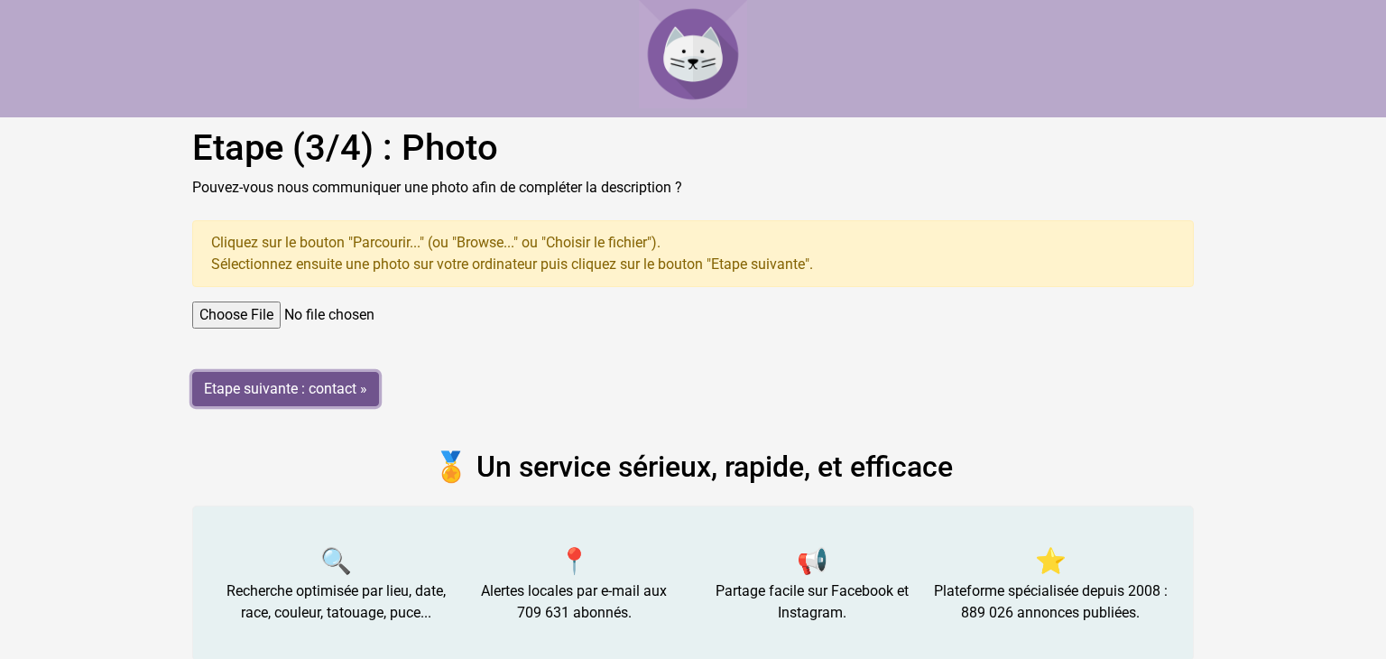
click at [251, 391] on input "Etape suivante : contact »" at bounding box center [285, 389] width 187 height 34
